Goal: Check status: Check status

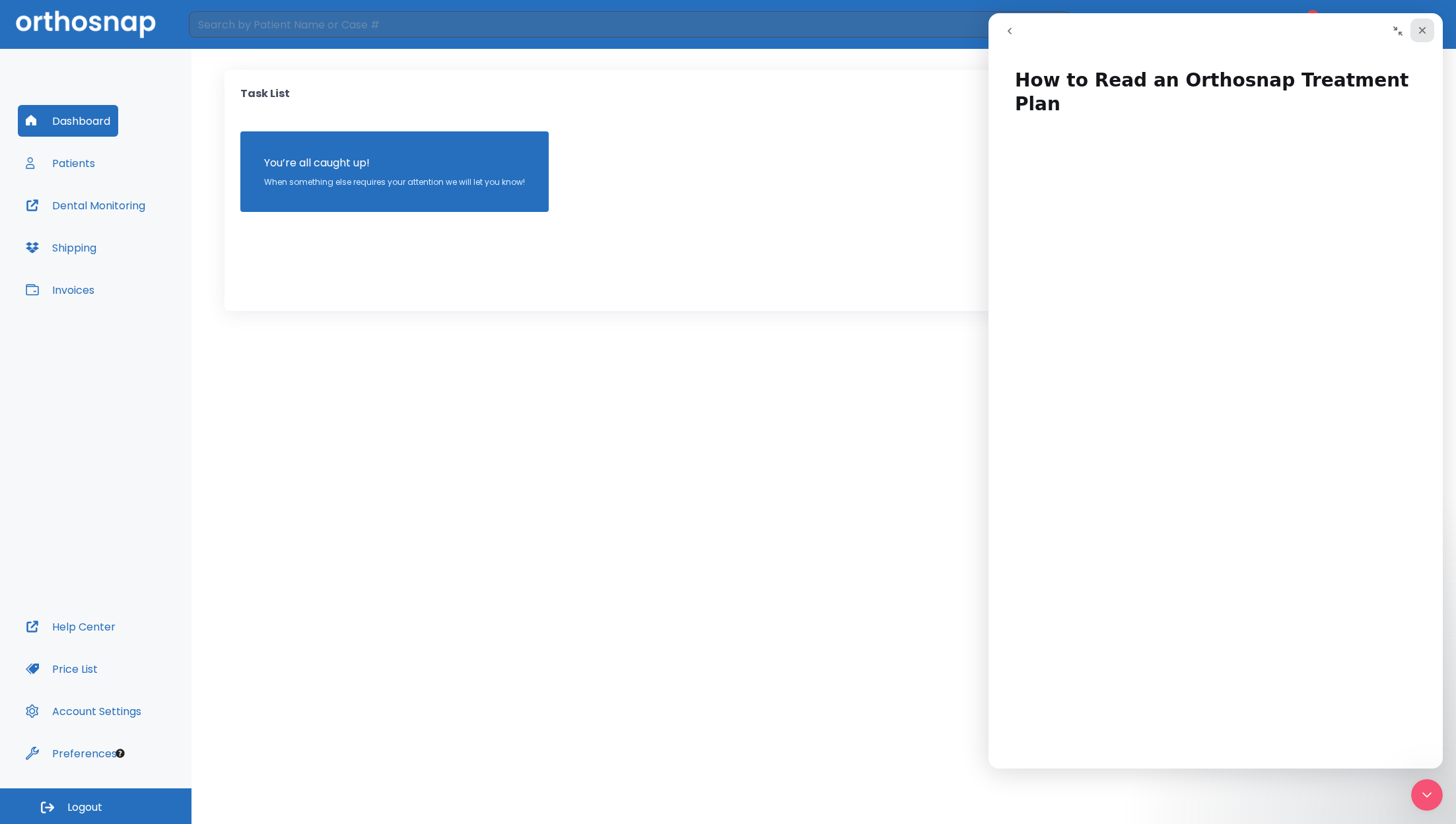
click at [1426, 31] on icon "Close" at bounding box center [1421, 29] width 10 height 10
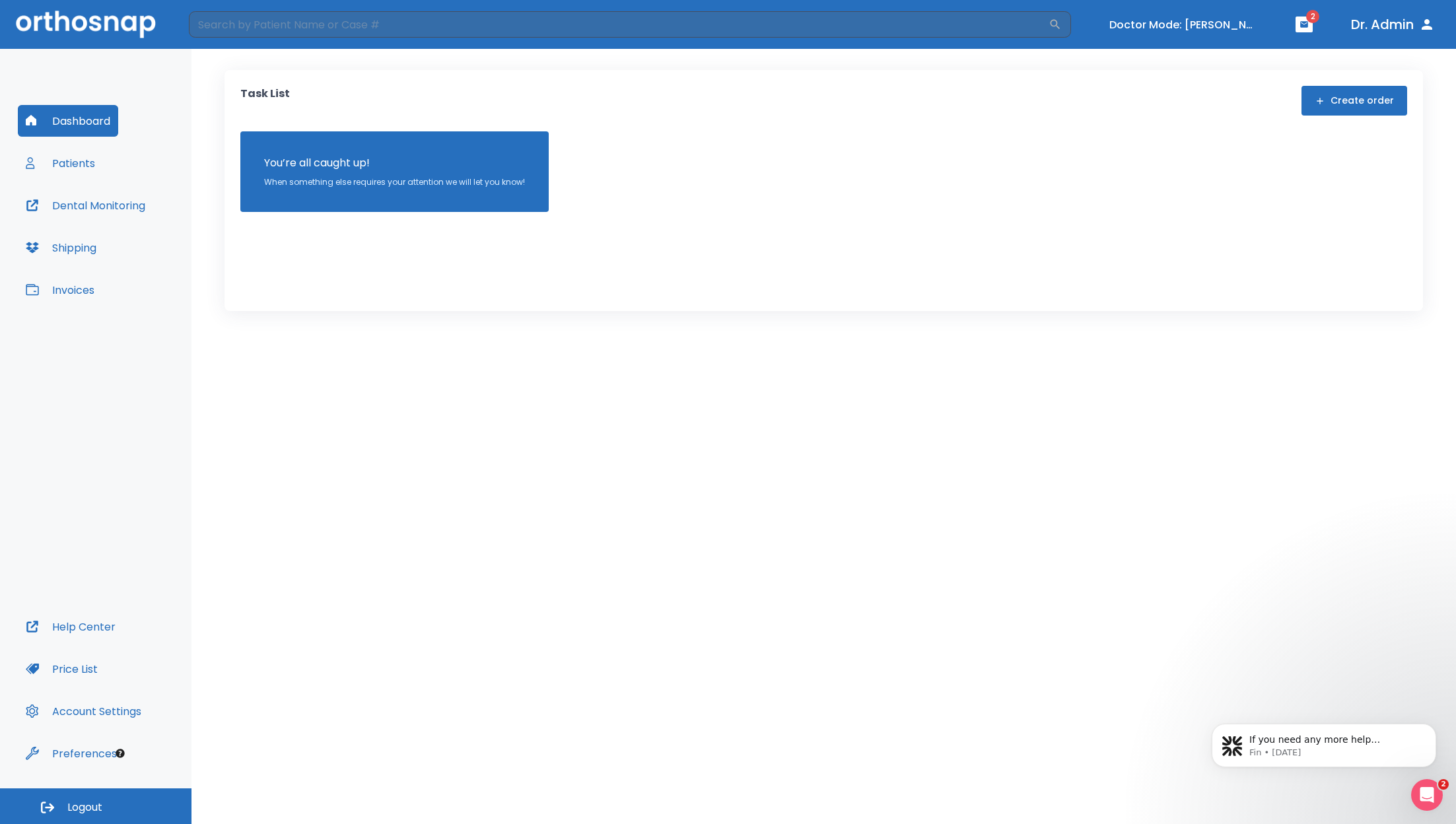
click at [87, 163] on button "Patients" at bounding box center [60, 163] width 85 height 31
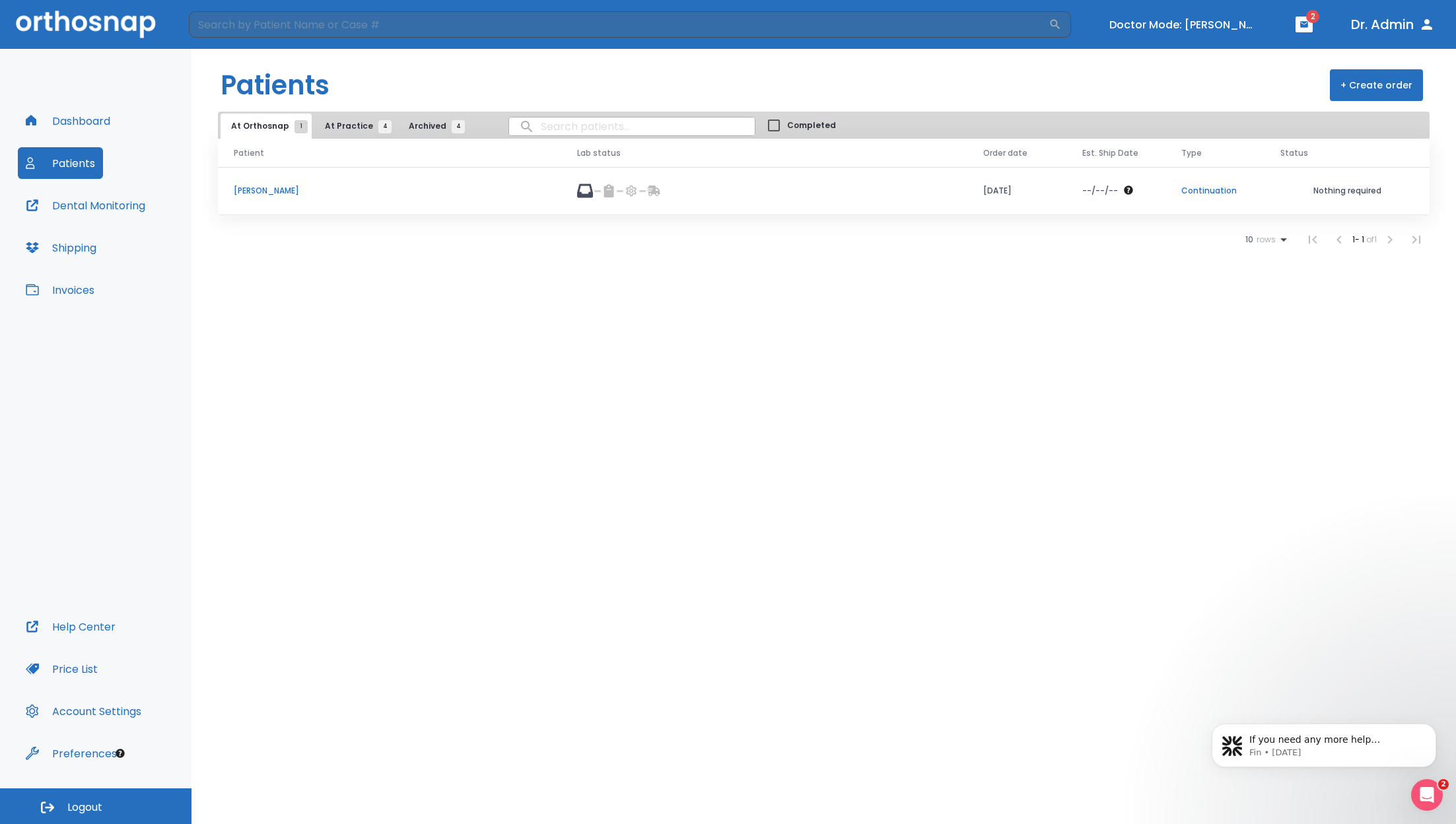
click at [268, 193] on p "[PERSON_NAME]" at bounding box center [389, 190] width 312 height 12
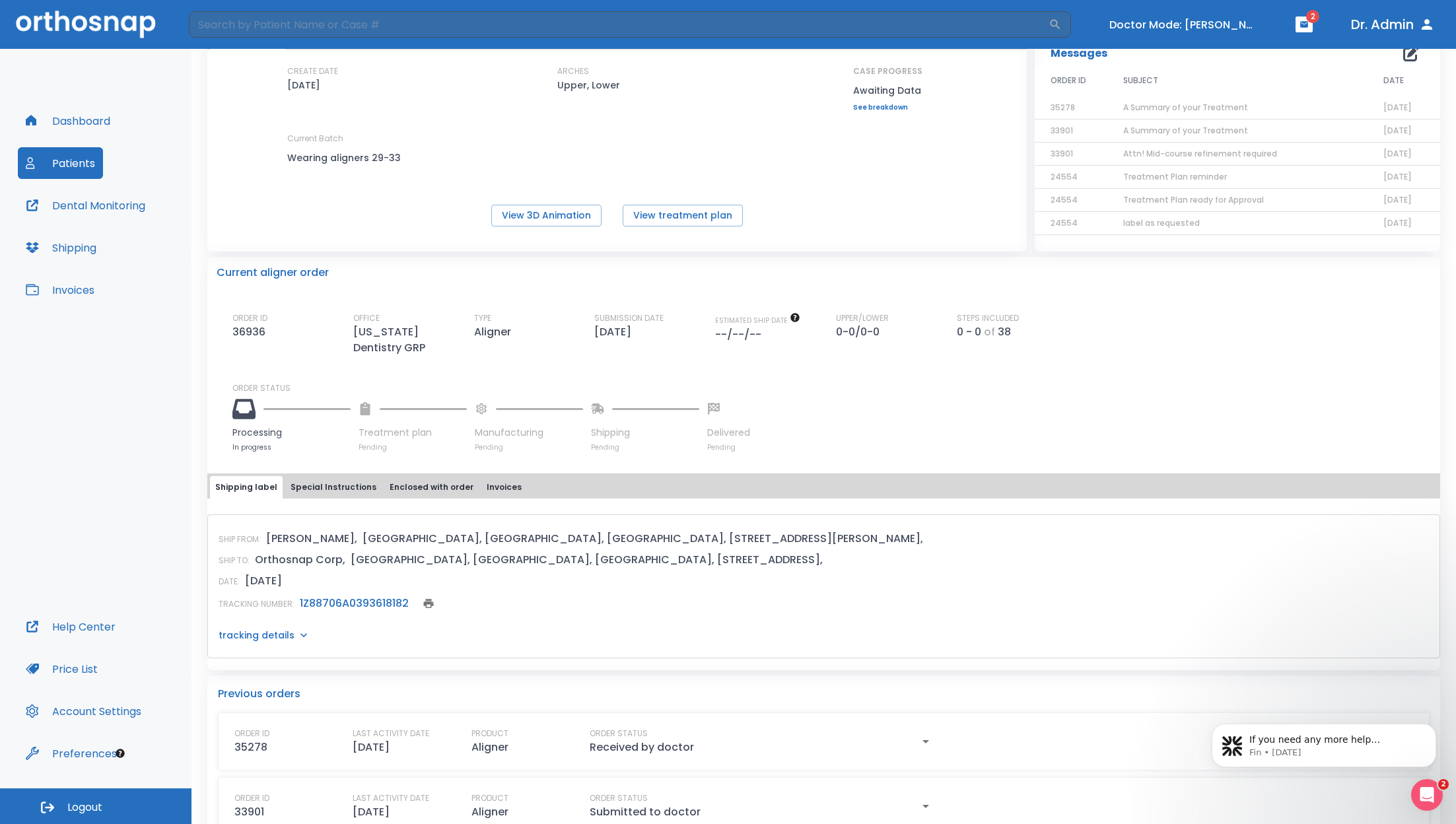
scroll to position [102, 0]
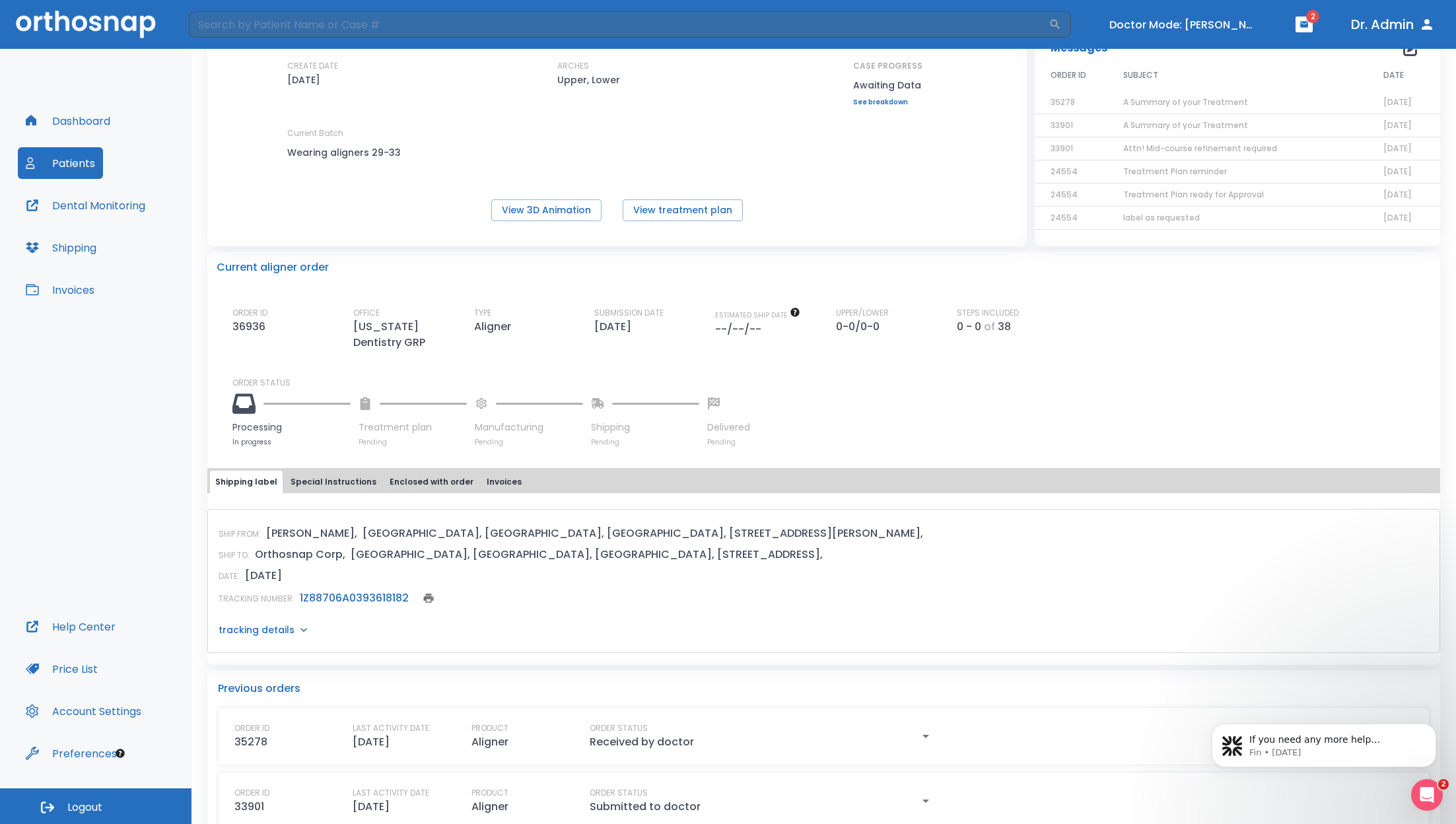
click at [276, 628] on p "tracking details" at bounding box center [256, 630] width 76 height 13
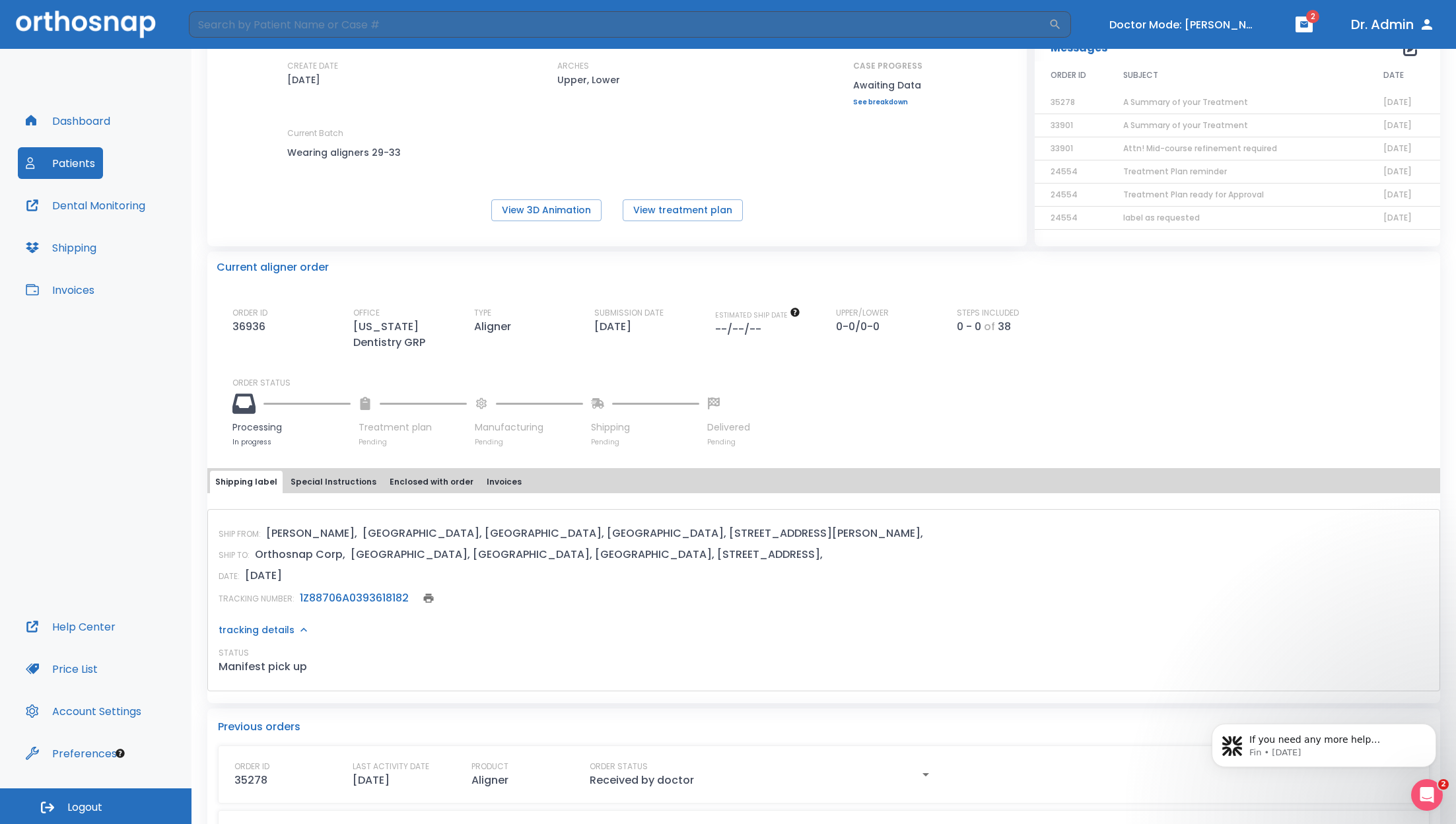
scroll to position [0, 0]
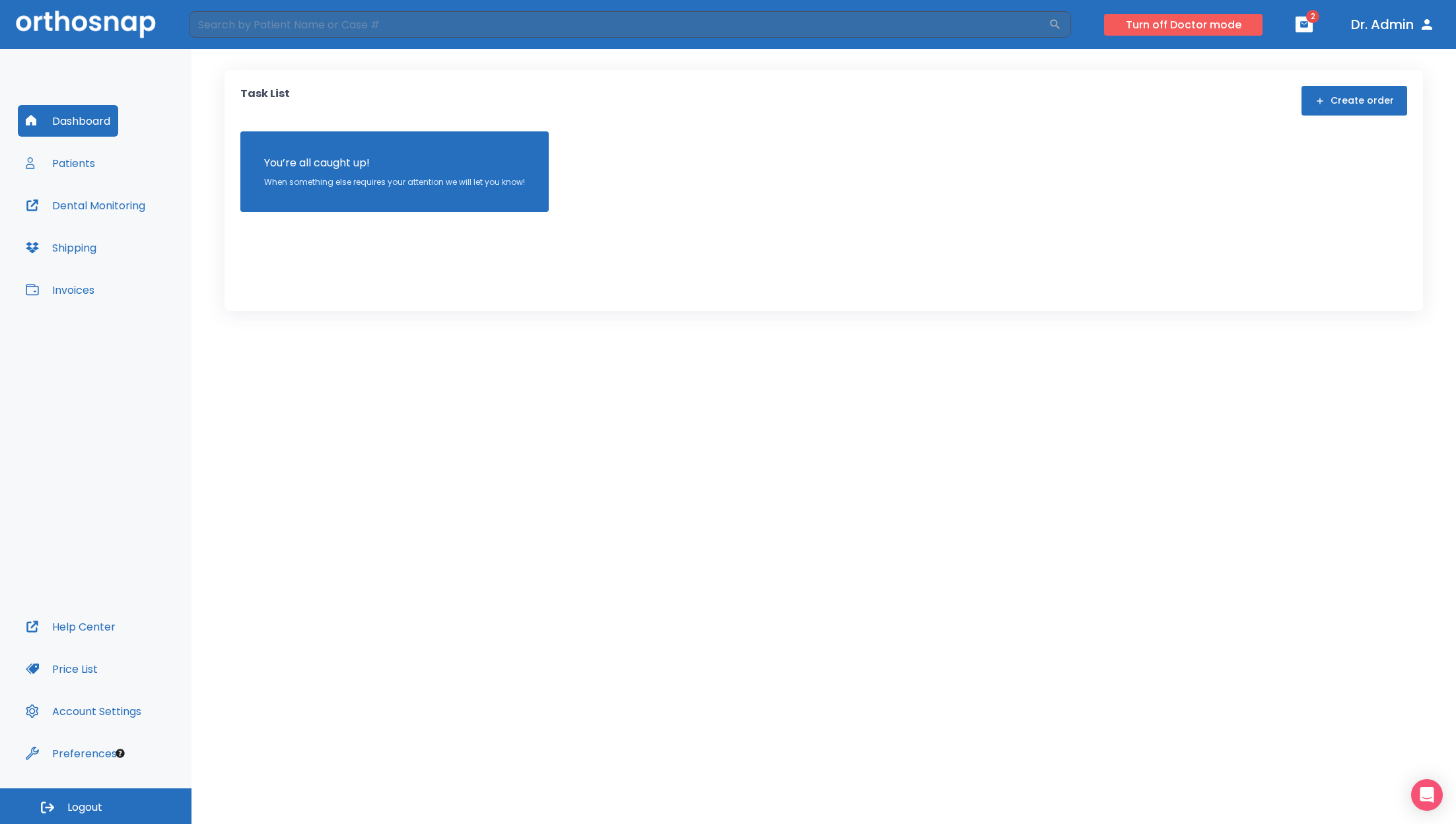
click at [1154, 26] on button "Turn off Doctor mode" at bounding box center [1183, 25] width 159 height 22
